Goal: Task Accomplishment & Management: Use online tool/utility

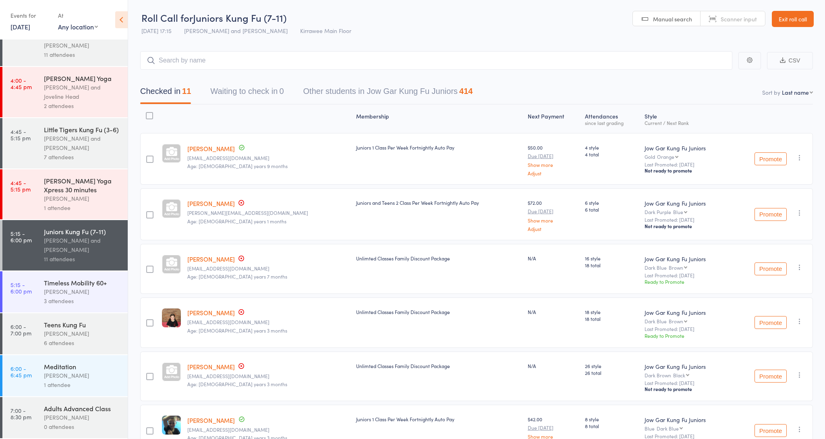
scroll to position [177, 0]
click at [83, 346] on div "6 attendees" at bounding box center [82, 342] width 77 height 9
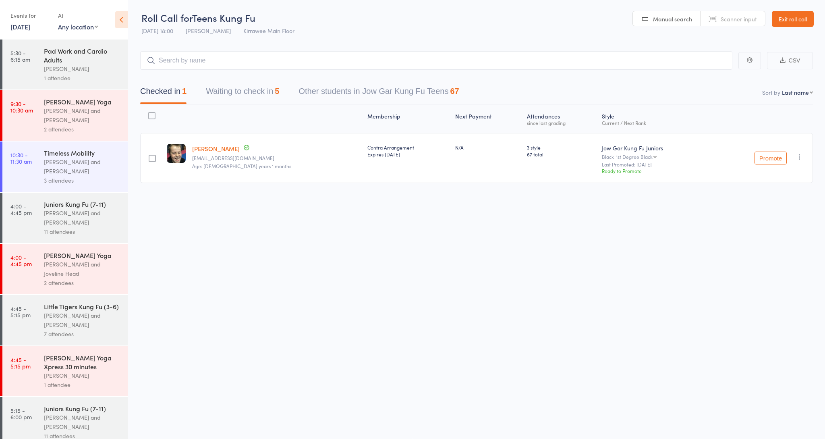
click at [249, 104] on main "CSV Checked in 1 Waiting to check in 5 Other students in Jow Gar Kung Fu Teens …" at bounding box center [476, 129] width 697 height 180
click at [248, 101] on button "Waiting to check in 5" at bounding box center [242, 93] width 73 height 21
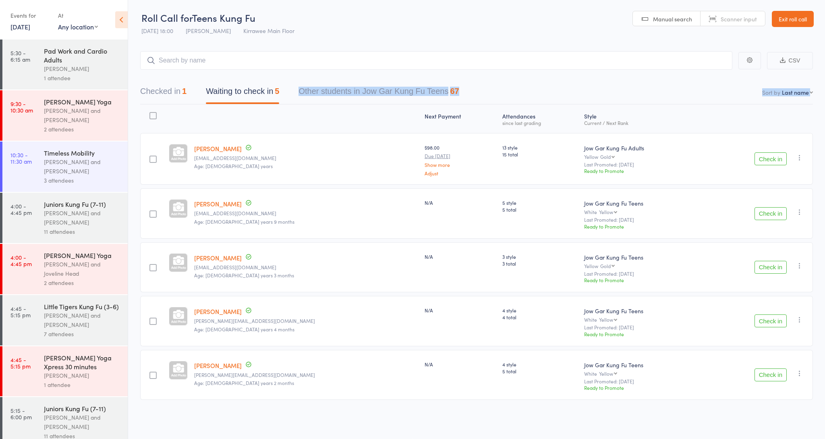
scroll to position [0, 0]
click at [766, 211] on button "Check in" at bounding box center [771, 213] width 32 height 13
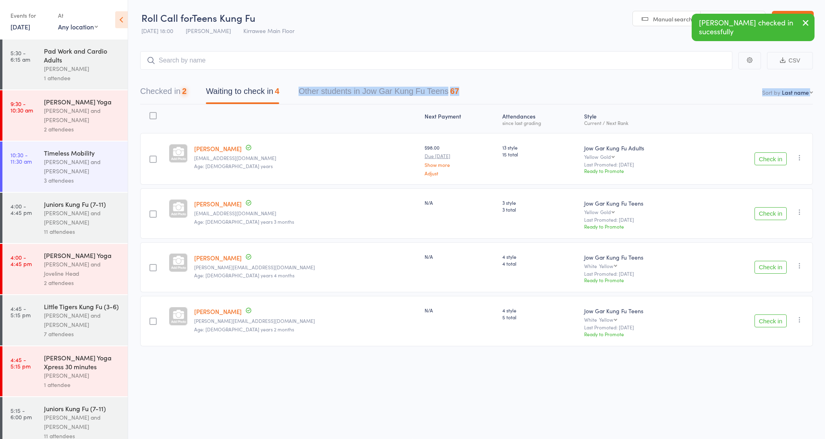
click at [766, 211] on button "Check in" at bounding box center [771, 213] width 32 height 13
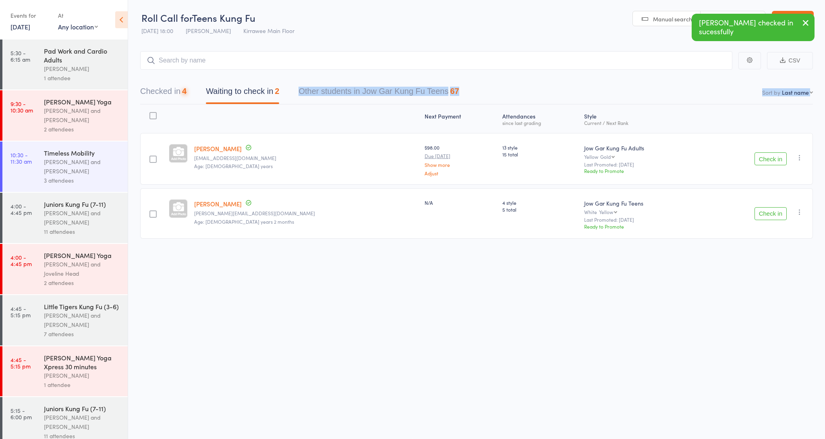
click at [766, 211] on button "Check in" at bounding box center [771, 213] width 32 height 13
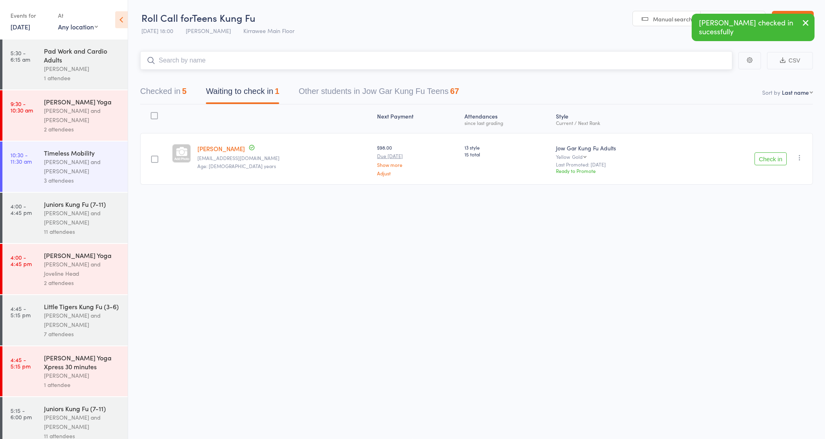
click at [283, 65] on input "search" at bounding box center [436, 60] width 592 height 19
click at [454, 67] on input "search" at bounding box center [436, 61] width 592 height 19
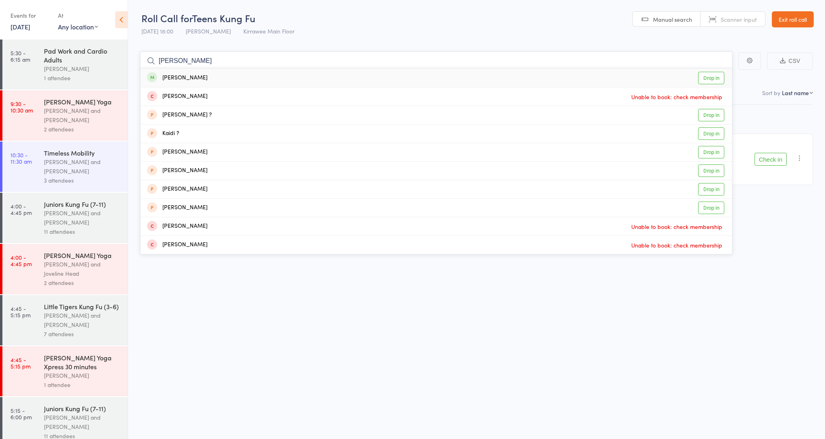
type input "[PERSON_NAME]"
click at [321, 77] on div "[PERSON_NAME] Drop in" at bounding box center [436, 77] width 591 height 19
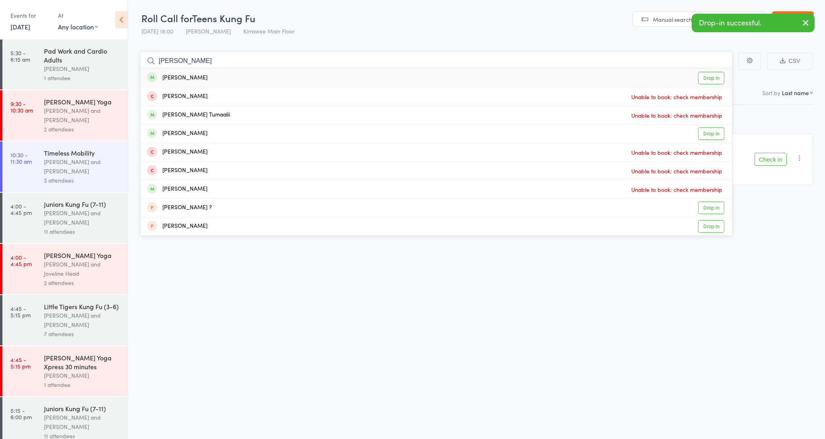
type input "[PERSON_NAME]"
drag, startPoint x: 320, startPoint y: 77, endPoint x: 280, endPoint y: 79, distance: 40.4
click at [280, 79] on div "[PERSON_NAME] Drop in" at bounding box center [436, 77] width 591 height 19
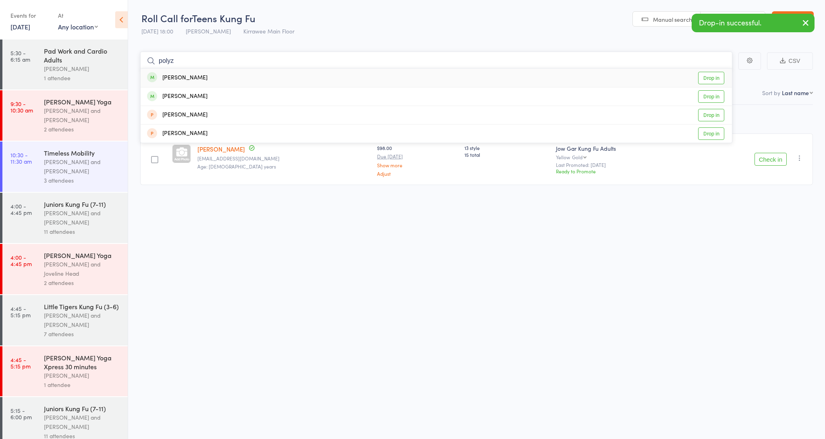
type input "poly"
drag, startPoint x: 280, startPoint y: 79, endPoint x: 268, endPoint y: 81, distance: 11.9
click at [268, 81] on div "[PERSON_NAME] Drop in" at bounding box center [436, 77] width 591 height 19
type input "poly"
drag, startPoint x: 268, startPoint y: 81, endPoint x: 260, endPoint y: 96, distance: 17.1
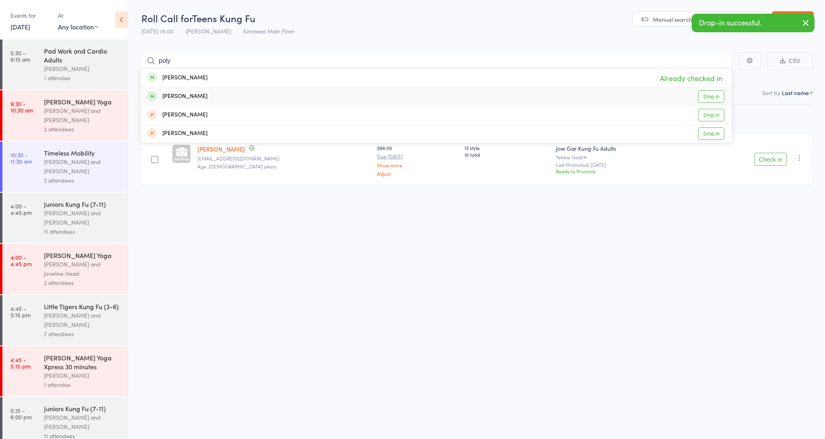
click at [259, 97] on div "[PERSON_NAME] Drop in" at bounding box center [436, 96] width 591 height 18
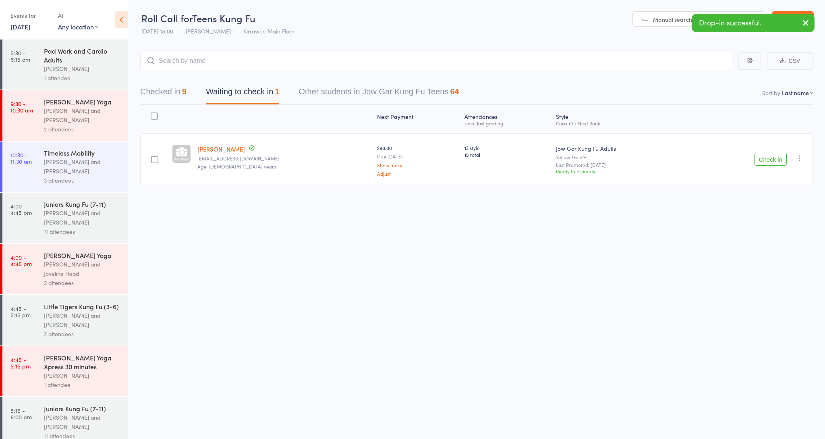
click at [802, 156] on icon "button" at bounding box center [800, 158] width 8 height 8
click at [774, 236] on li "Remove" at bounding box center [771, 238] width 66 height 11
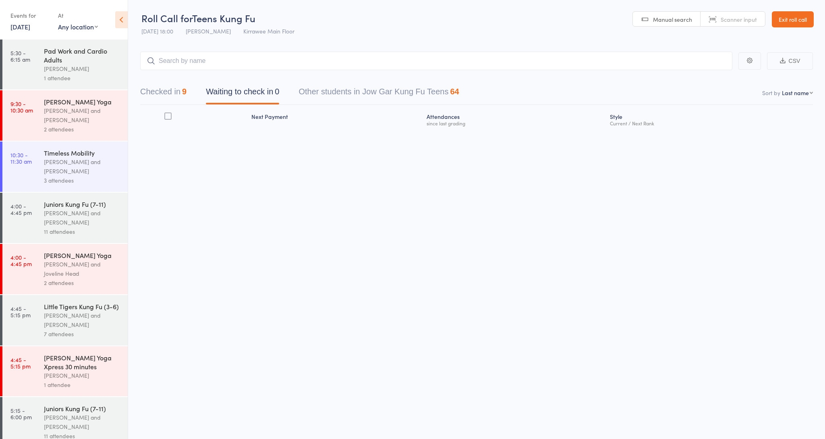
click at [152, 93] on button "Checked in 9" at bounding box center [163, 93] width 46 height 21
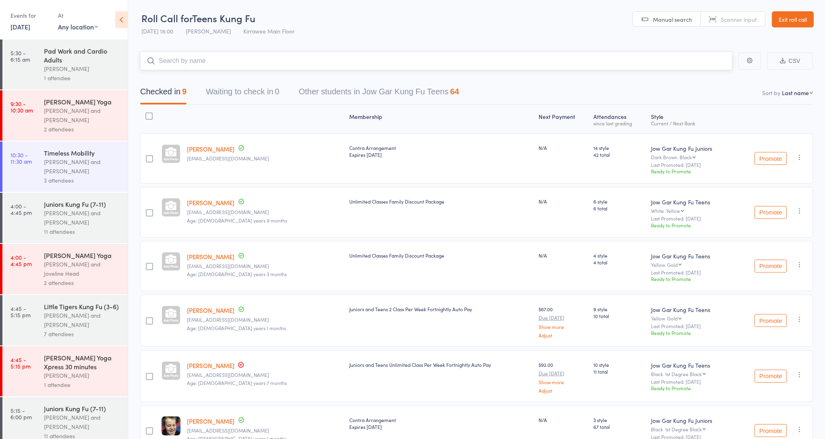
click at [194, 59] on input "search" at bounding box center [436, 61] width 592 height 19
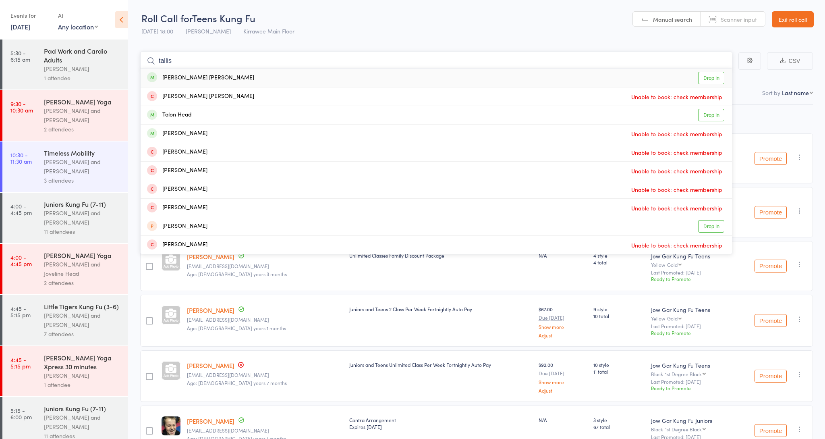
type input "tallis"
click at [232, 79] on div "Tallis [PERSON_NAME] Drop in" at bounding box center [436, 77] width 591 height 19
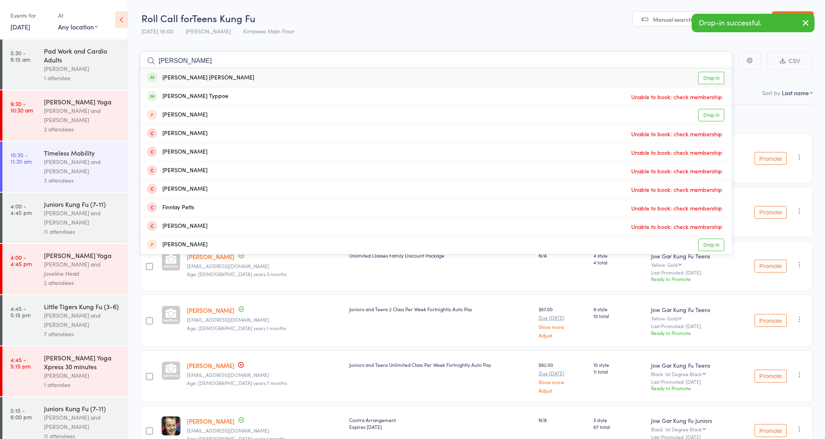
type input "[PERSON_NAME]"
click at [226, 81] on div "[PERSON_NAME] [PERSON_NAME] Drop in" at bounding box center [436, 77] width 591 height 19
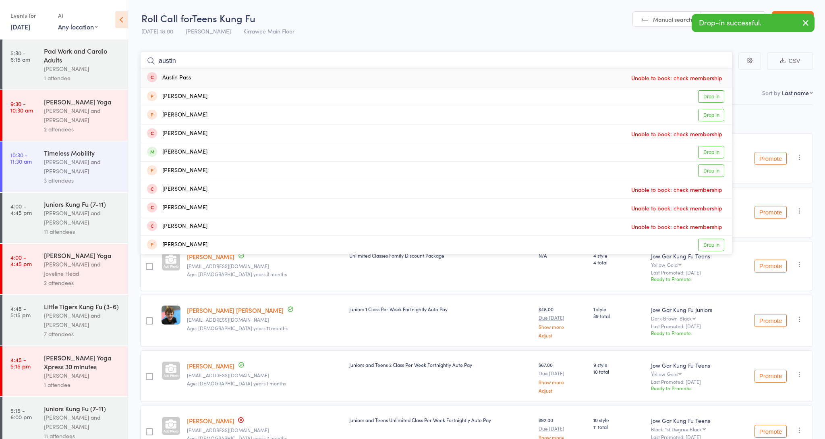
type input "Austin"
drag, startPoint x: 226, startPoint y: 81, endPoint x: 214, endPoint y: 149, distance: 69.9
click at [214, 149] on div "[PERSON_NAME] Drop in" at bounding box center [436, 152] width 591 height 18
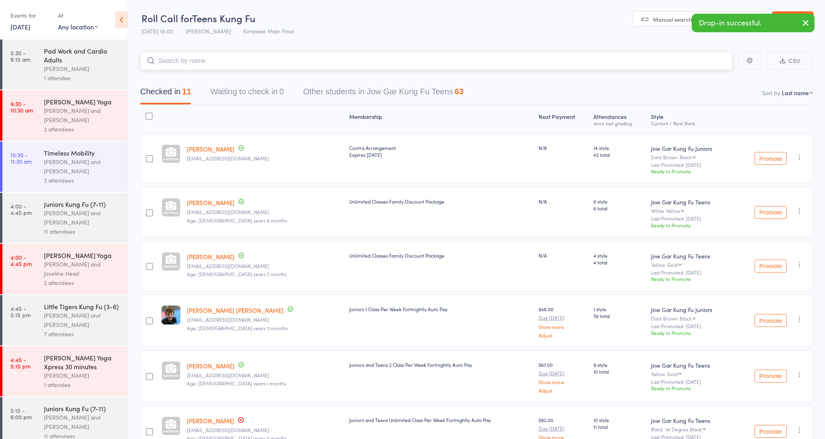
type input "a"
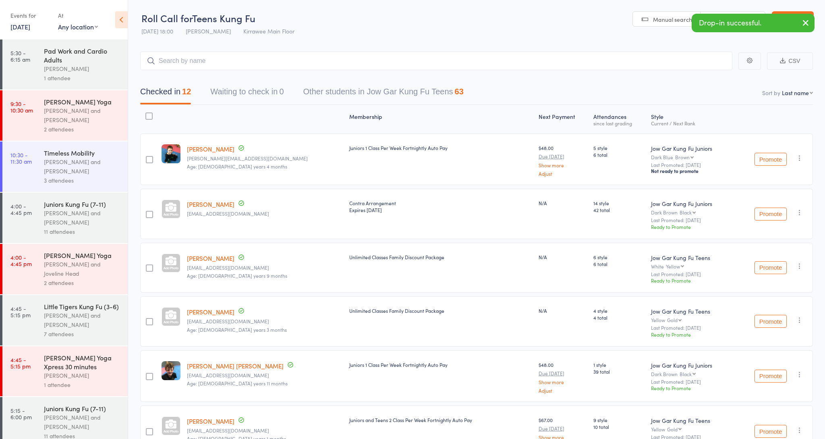
click at [799, 157] on icon "button" at bounding box center [800, 158] width 8 height 8
click at [767, 241] on li "Remove" at bounding box center [771, 238] width 66 height 11
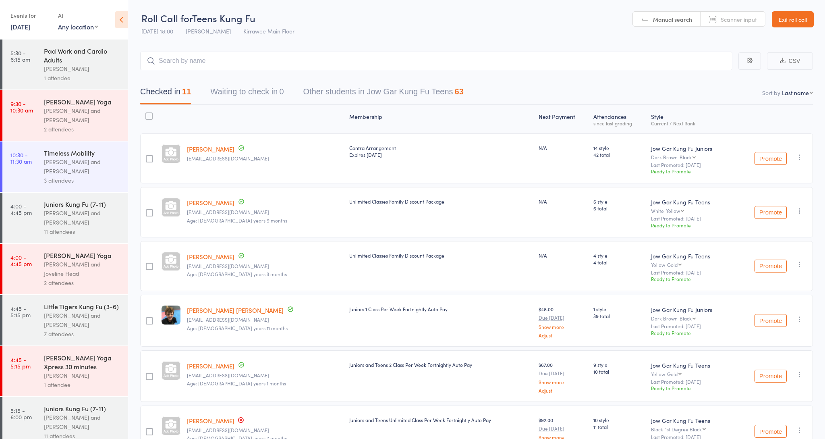
click at [106, 229] on div "11 attendees" at bounding box center [82, 231] width 77 height 9
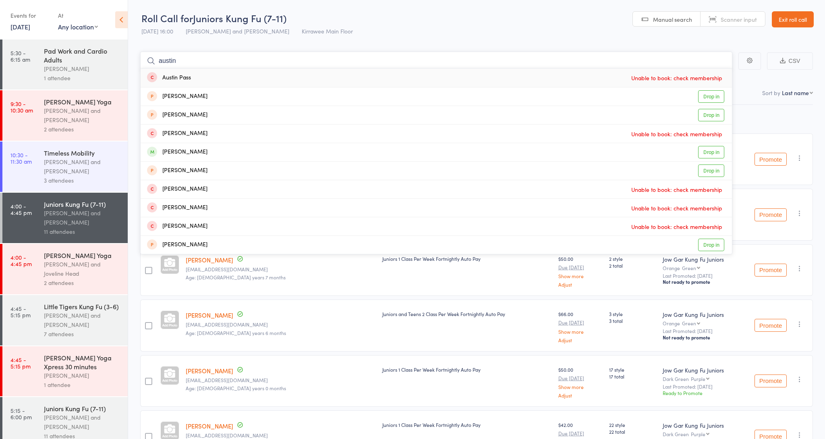
type input "Austin"
drag, startPoint x: 154, startPoint y: 126, endPoint x: 185, endPoint y: 147, distance: 37.8
click at [185, 147] on div "[PERSON_NAME]" at bounding box center [177, 151] width 60 height 9
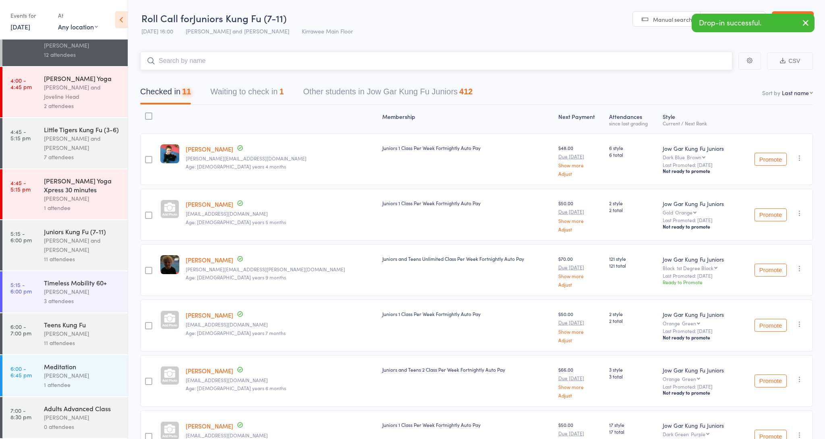
scroll to position [177, 0]
click at [62, 334] on div "[PERSON_NAME]" at bounding box center [82, 333] width 77 height 9
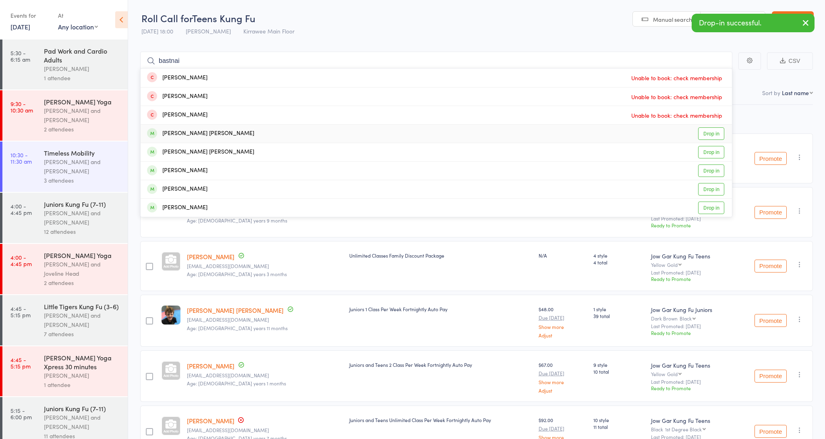
type input "bastnai"
click at [193, 132] on div "[PERSON_NAME] [PERSON_NAME]" at bounding box center [200, 133] width 107 height 9
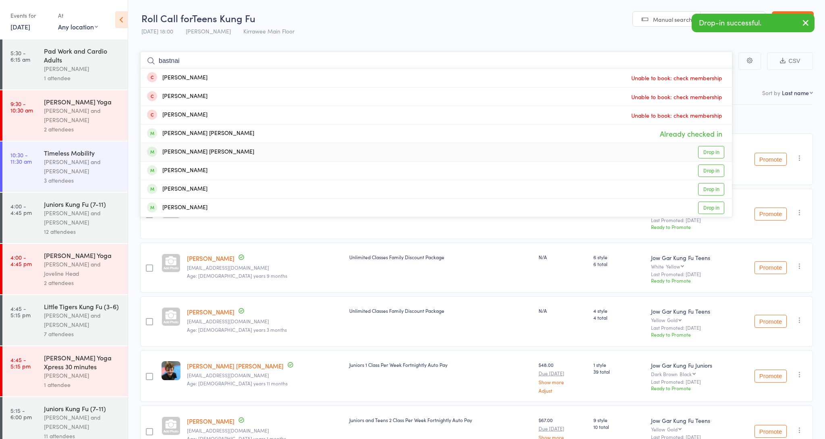
type input "bastnai"
click at [208, 149] on div "[PERSON_NAME] [PERSON_NAME]" at bounding box center [200, 151] width 107 height 9
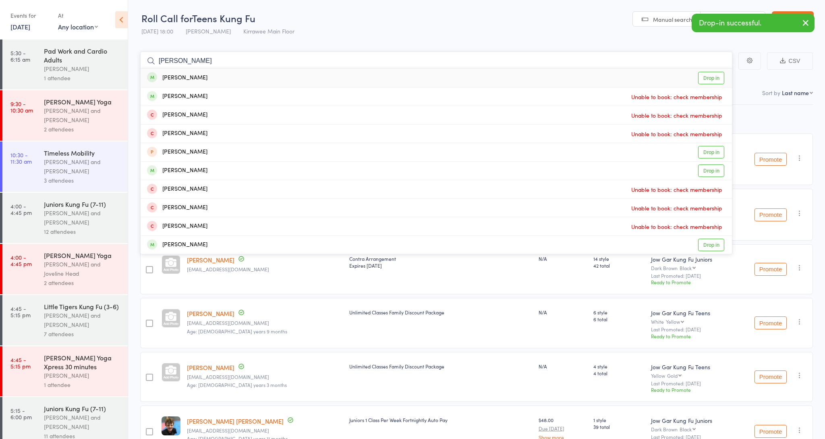
type input "[PERSON_NAME]"
drag, startPoint x: 208, startPoint y: 148, endPoint x: 214, endPoint y: 80, distance: 68.8
click at [214, 80] on div "[PERSON_NAME] Drop in" at bounding box center [436, 77] width 591 height 19
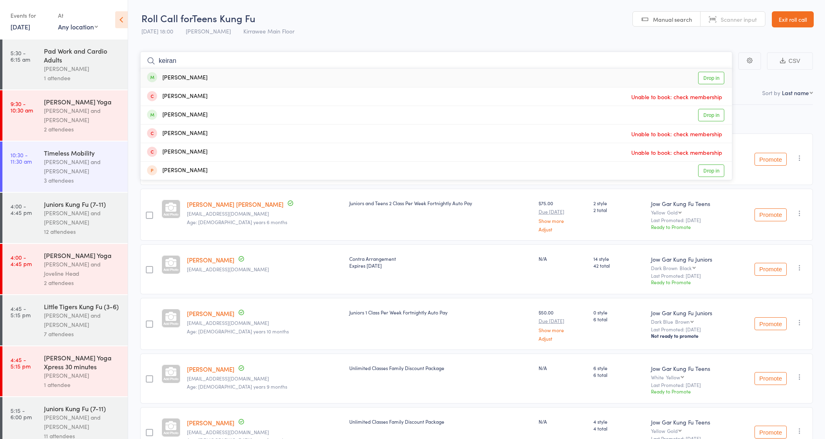
type input "[PERSON_NAME]"
drag, startPoint x: 221, startPoint y: 62, endPoint x: 220, endPoint y: 79, distance: 17.7
click at [220, 79] on div "[PERSON_NAME] Drop in" at bounding box center [436, 77] width 591 height 19
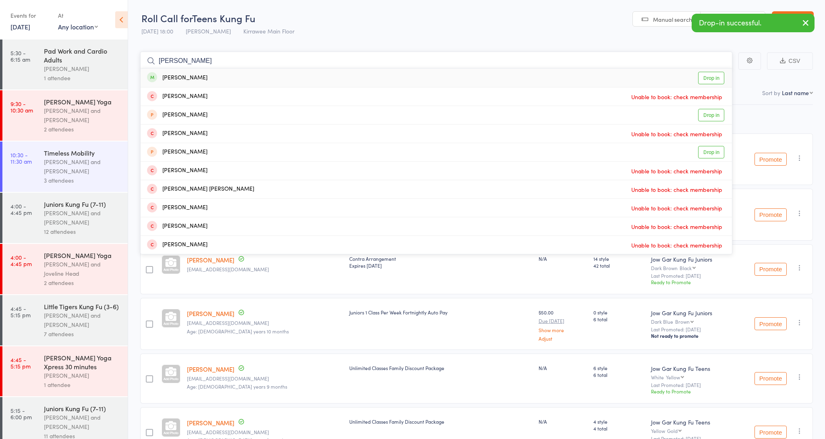
type input "[PERSON_NAME]"
click at [204, 77] on div "[PERSON_NAME] Drop in" at bounding box center [436, 77] width 591 height 19
